Goal: Find specific page/section: Find specific page/section

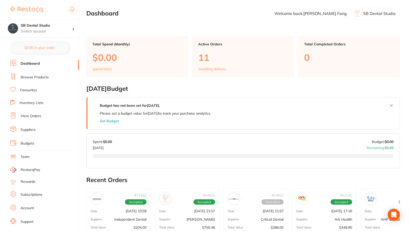
click at [31, 77] on link "Browse Products" at bounding box center [35, 77] width 28 height 5
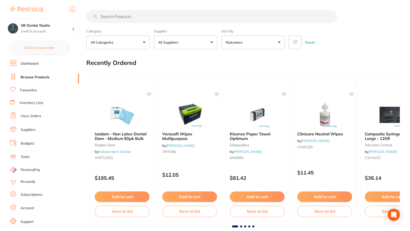
click at [128, 18] on input "search" at bounding box center [211, 16] width 251 height 13
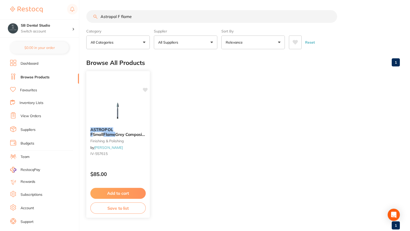
type input "Astropol F flame"
click at [114, 134] on span "Grey Composite Finisher Pack of 6" at bounding box center [117, 137] width 55 height 10
